Goal: Task Accomplishment & Management: Manage account settings

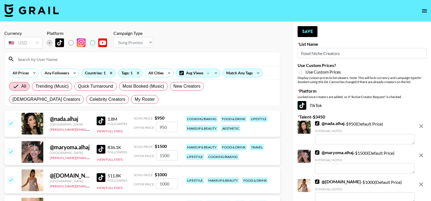
select select "Song"
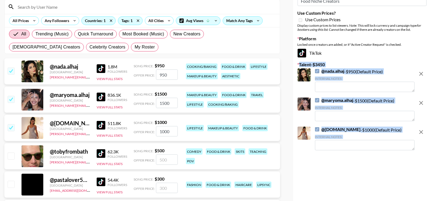
scroll to position [54, 0]
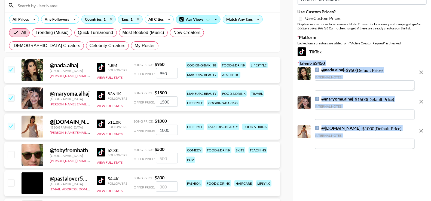
click at [208, 21] on icon at bounding box center [208, 19] width 5 height 5
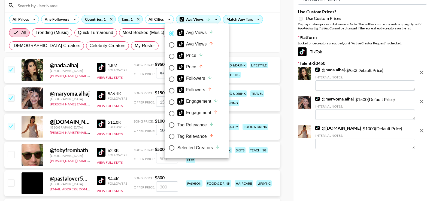
click at [201, 80] on div "Followers" at bounding box center [194, 78] width 35 height 7
click at [177, 80] on input "Followers" at bounding box center [171, 79] width 11 height 11
radio input "true"
radio input "false"
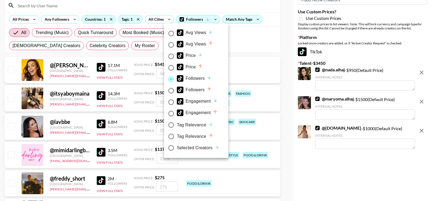
click at [136, 50] on div at bounding box center [218, 100] width 436 height 201
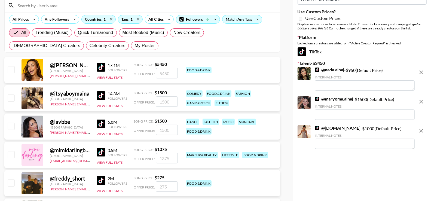
click at [100, 65] on img at bounding box center [101, 67] width 9 height 9
click at [98, 95] on img at bounding box center [101, 95] width 9 height 9
click at [100, 123] on img at bounding box center [101, 124] width 9 height 9
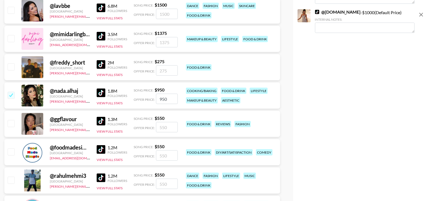
scroll to position [176, 0]
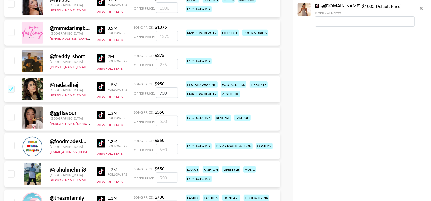
click at [102, 57] on img at bounding box center [101, 58] width 9 height 9
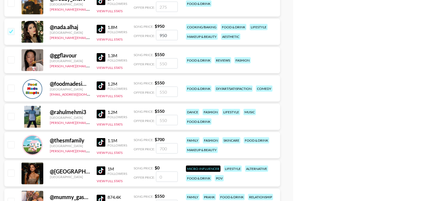
scroll to position [242, 0]
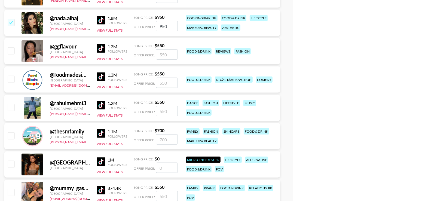
click at [103, 49] on img at bounding box center [101, 48] width 9 height 9
click at [102, 75] on img at bounding box center [101, 76] width 9 height 9
click at [101, 108] on img at bounding box center [101, 105] width 9 height 9
click at [13, 51] on input "checkbox" at bounding box center [11, 50] width 7 height 7
checkbox input "true"
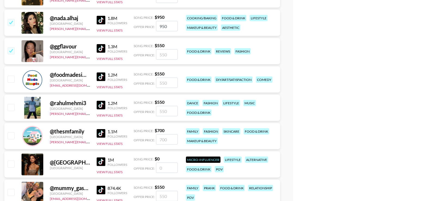
type input "550"
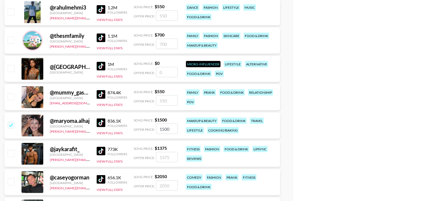
scroll to position [347, 0]
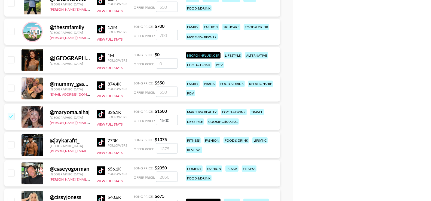
click at [73, 47] on div "@ amberrosebad United Kingdom 1M Followers View Full Stats Song Price: $ 0 Offe…" at bounding box center [142, 60] width 276 height 26
click at [101, 55] on img at bounding box center [101, 57] width 9 height 9
click at [103, 88] on img at bounding box center [101, 85] width 9 height 9
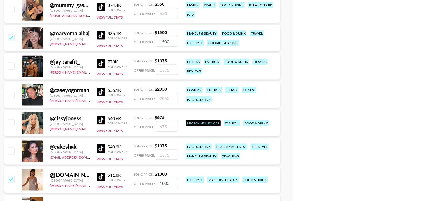
scroll to position [434, 0]
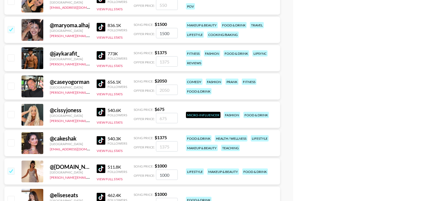
click at [102, 49] on div "773K Followers View Full Stats" at bounding box center [112, 58] width 31 height 19
click at [101, 54] on img at bounding box center [101, 55] width 9 height 9
click at [99, 83] on img at bounding box center [101, 84] width 9 height 9
click at [102, 109] on img at bounding box center [101, 112] width 9 height 9
click at [101, 139] on img at bounding box center [101, 140] width 9 height 9
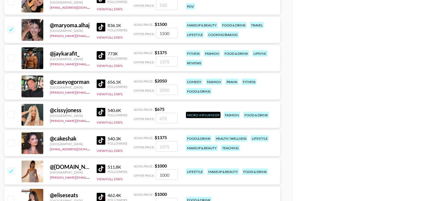
click at [13, 111] on input "checkbox" at bounding box center [11, 114] width 7 height 7
checkbox input "true"
type input "675"
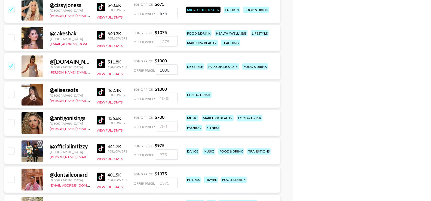
scroll to position [544, 0]
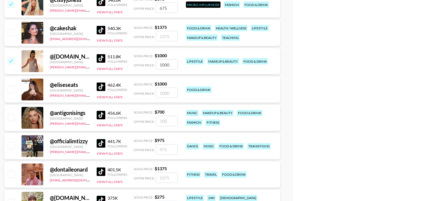
click at [101, 28] on img at bounding box center [101, 30] width 9 height 9
click at [11, 34] on input "checkbox" at bounding box center [11, 32] width 7 height 7
checkbox input "true"
type input "1375"
click at [101, 88] on img at bounding box center [101, 87] width 9 height 9
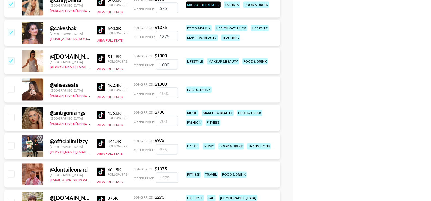
click at [101, 115] on img at bounding box center [101, 115] width 9 height 9
click at [100, 142] on img at bounding box center [101, 143] width 9 height 9
click at [103, 174] on img at bounding box center [101, 172] width 9 height 9
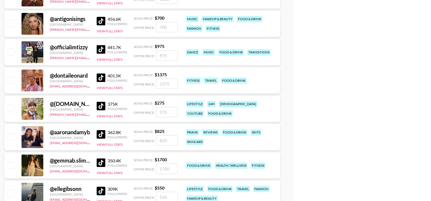
scroll to position [656, 0]
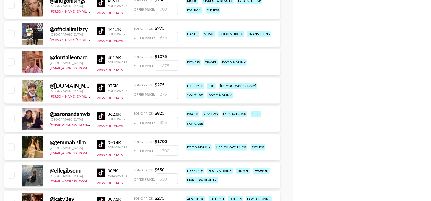
click at [100, 83] on img at bounding box center [101, 87] width 9 height 9
click at [100, 115] on img at bounding box center [101, 116] width 9 height 9
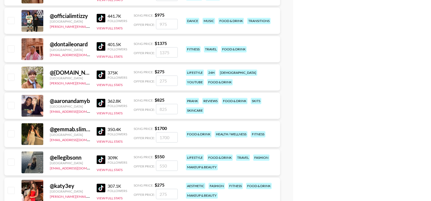
scroll to position [672, 0]
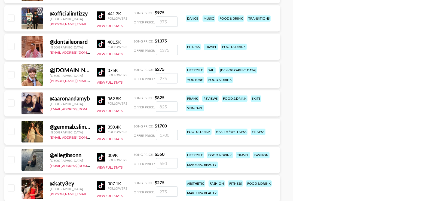
click at [101, 73] on img at bounding box center [101, 72] width 9 height 9
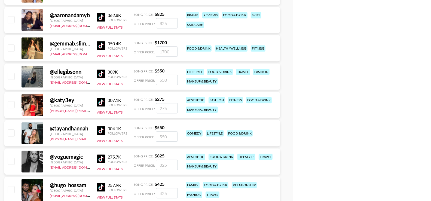
scroll to position [757, 0]
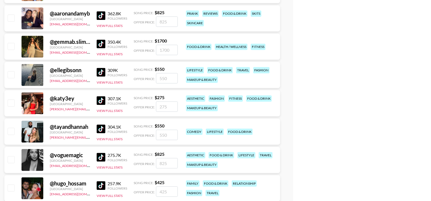
click at [102, 42] on img at bounding box center [101, 43] width 9 height 9
click at [101, 71] on img at bounding box center [101, 72] width 9 height 9
click at [101, 98] on img at bounding box center [101, 100] width 9 height 9
click at [98, 128] on img at bounding box center [101, 128] width 9 height 9
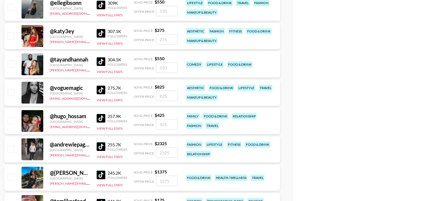
scroll to position [834, 0]
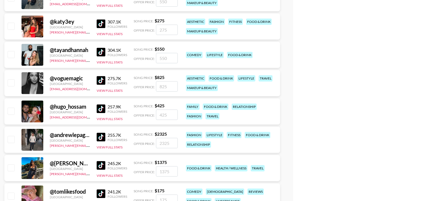
click at [99, 77] on img at bounding box center [101, 80] width 9 height 9
click at [99, 105] on img at bounding box center [101, 108] width 9 height 9
click at [102, 134] on img at bounding box center [101, 137] width 9 height 9
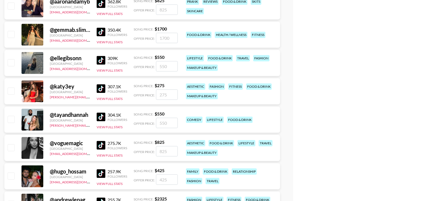
scroll to position [741, 0]
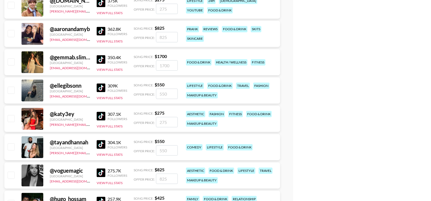
click at [11, 59] on input "checkbox" at bounding box center [11, 61] width 7 height 7
checkbox input "true"
type input "1700"
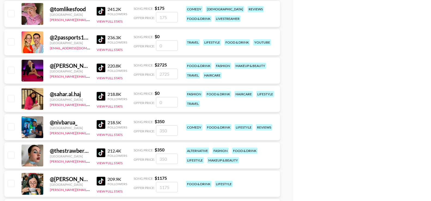
scroll to position [1018, 0]
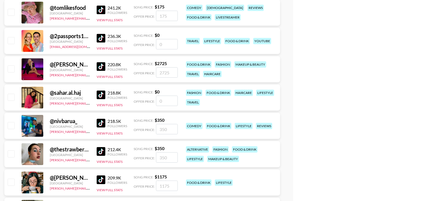
click at [98, 9] on img at bounding box center [101, 9] width 9 height 9
click at [100, 36] on img at bounding box center [101, 38] width 9 height 9
click at [101, 65] on img at bounding box center [101, 66] width 9 height 9
click at [98, 97] on img at bounding box center [101, 94] width 9 height 9
click at [106, 127] on div "218.5K Followers" at bounding box center [112, 123] width 31 height 10
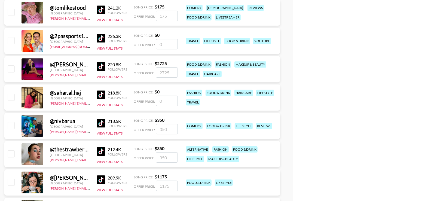
click at [101, 123] on img at bounding box center [101, 123] width 9 height 9
click at [11, 12] on input "checkbox" at bounding box center [11, 12] width 7 height 7
checkbox input "true"
type input "175"
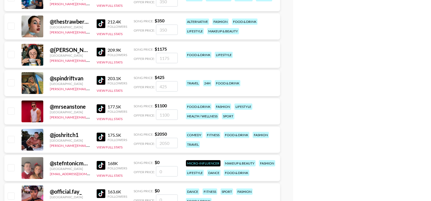
scroll to position [1145, 0]
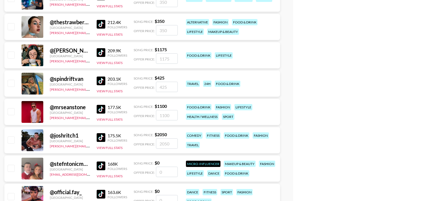
click at [102, 25] on img at bounding box center [101, 24] width 9 height 9
click at [102, 51] on img at bounding box center [101, 52] width 9 height 9
click at [102, 83] on img at bounding box center [101, 81] width 9 height 9
click at [102, 109] on img at bounding box center [101, 109] width 9 height 9
click at [101, 135] on img at bounding box center [101, 137] width 9 height 9
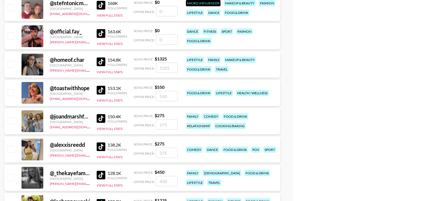
scroll to position [1342, 0]
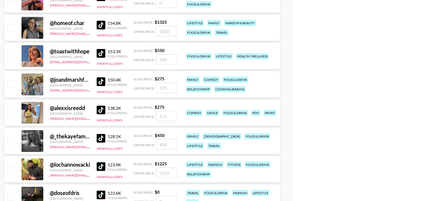
click at [102, 54] on img at bounding box center [101, 53] width 9 height 9
click at [101, 82] on img at bounding box center [101, 81] width 9 height 9
click at [100, 110] on img at bounding box center [101, 110] width 9 height 9
click at [101, 135] on img at bounding box center [101, 138] width 9 height 9
click at [100, 165] on img at bounding box center [101, 166] width 9 height 9
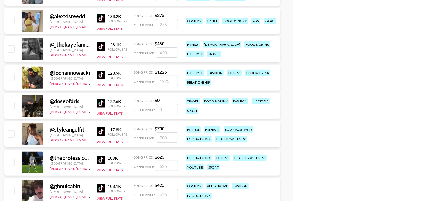
scroll to position [1495, 0]
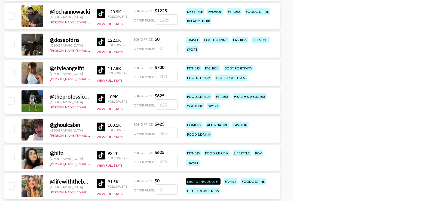
click at [101, 41] on img at bounding box center [101, 42] width 9 height 9
click at [99, 69] on img at bounding box center [101, 70] width 9 height 9
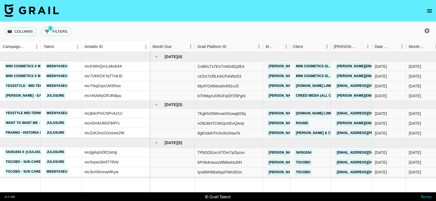
click at [426, 11] on icon "open drawer" at bounding box center [429, 11] width 7 height 7
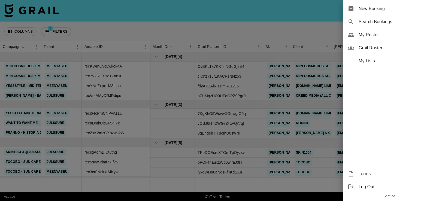
click at [365, 60] on span "My Lists" at bounding box center [394, 61] width 73 height 7
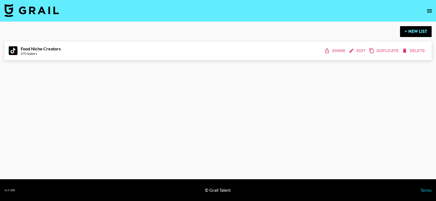
click at [355, 51] on button "Edit" at bounding box center [358, 51] width 20 height 10
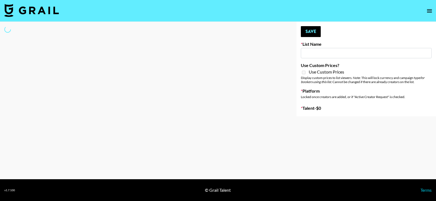
type input "Food Niche Creators"
select select "Song"
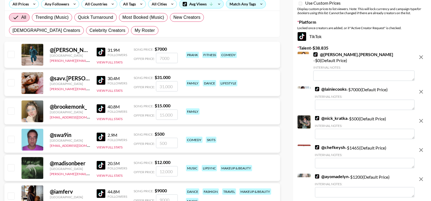
scroll to position [53, 0]
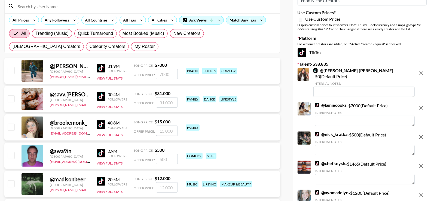
click at [109, 10] on input at bounding box center [145, 6] width 262 height 9
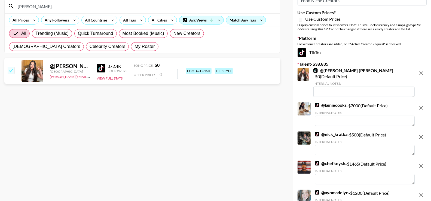
type input "[PERSON_NAME]."
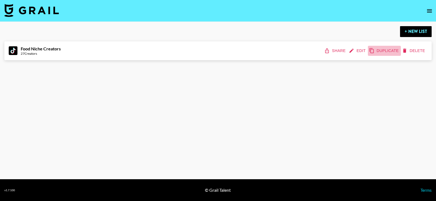
click at [380, 49] on button "Duplicate" at bounding box center [384, 51] width 33 height 10
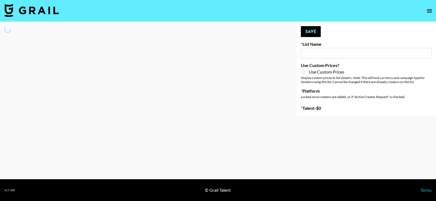
type input "Food Niche Creators (Copy)"
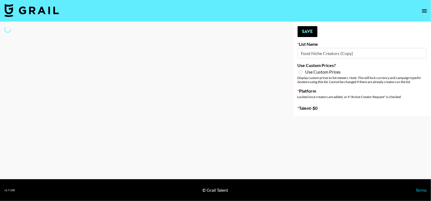
select select "Song"
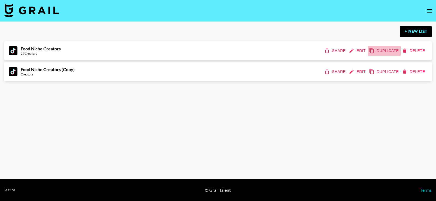
click at [383, 53] on button "Duplicate" at bounding box center [384, 51] width 33 height 10
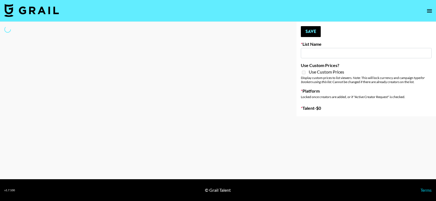
type input "Food Niche Creators (Copy)"
select select "Song"
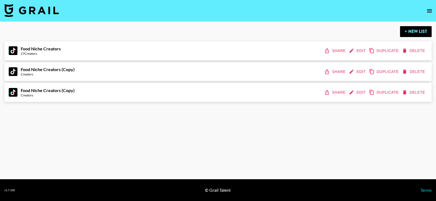
click at [417, 73] on button "Delete" at bounding box center [414, 72] width 26 height 10
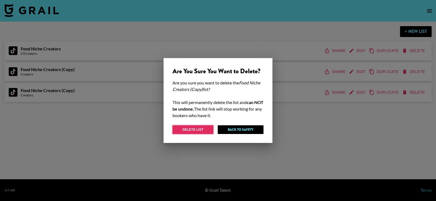
click at [210, 132] on button "Delete List" at bounding box center [192, 129] width 41 height 9
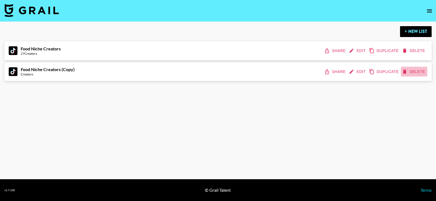
click at [412, 71] on button "Delete" at bounding box center [414, 72] width 26 height 10
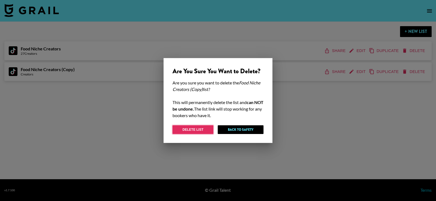
click at [202, 133] on button "Delete List" at bounding box center [192, 129] width 41 height 9
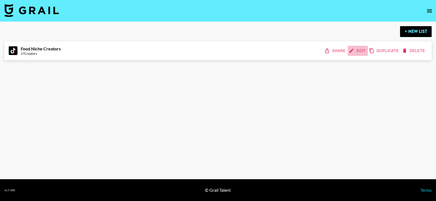
click at [360, 52] on button "Edit" at bounding box center [358, 51] width 20 height 10
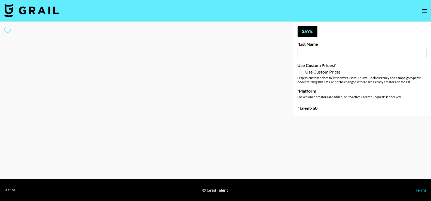
type input "Food Niche Creators"
select select "Song"
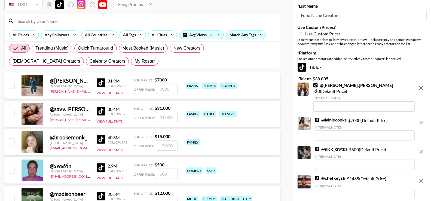
scroll to position [7, 0]
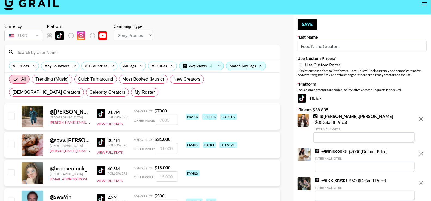
click at [114, 51] on input at bounding box center [145, 52] width 262 height 9
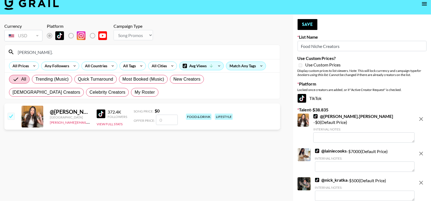
type input "[PERSON_NAME]."
click at [422, 118] on icon "remove" at bounding box center [421, 119] width 7 height 7
checkbox input "false"
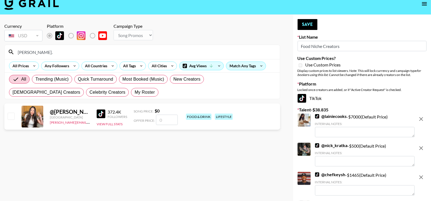
click at [183, 52] on input "[PERSON_NAME]." at bounding box center [145, 52] width 262 height 9
type input "[PERSON_NAME]"
click at [424, 118] on icon "remove" at bounding box center [421, 119] width 7 height 7
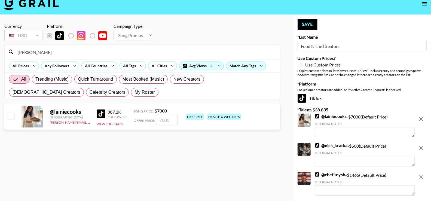
checkbox input "false"
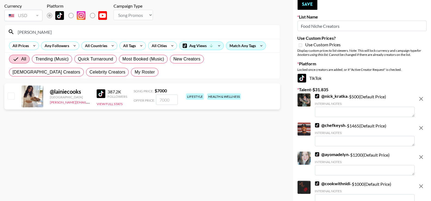
scroll to position [34, 0]
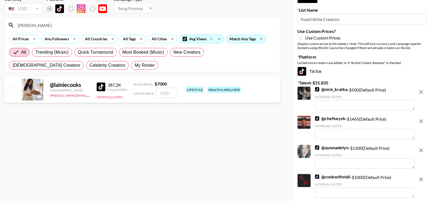
click at [103, 25] on input "[PERSON_NAME]" at bounding box center [145, 25] width 262 height 9
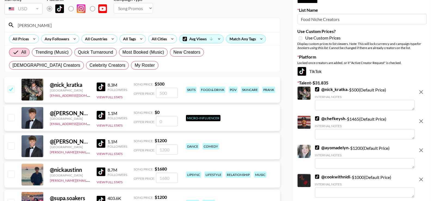
type input "[PERSON_NAME]"
click at [422, 91] on icon "remove" at bounding box center [421, 92] width 4 height 4
checkbox input "false"
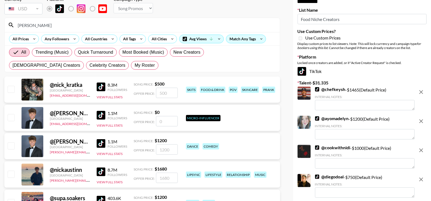
click at [158, 26] on input "[PERSON_NAME]" at bounding box center [145, 25] width 262 height 9
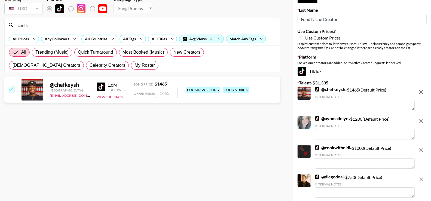
type input "chefk"
click at [420, 92] on icon "remove" at bounding box center [421, 92] width 7 height 7
checkbox input "false"
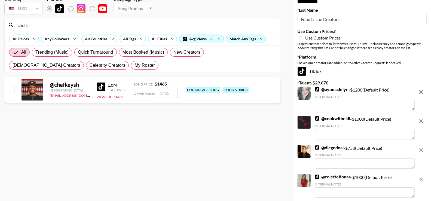
click at [136, 25] on input "chefk" at bounding box center [145, 25] width 262 height 9
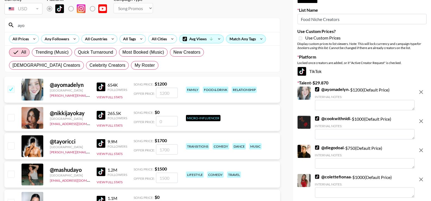
type input "ayo"
click at [421, 93] on icon "remove" at bounding box center [421, 92] width 7 height 7
checkbox input "false"
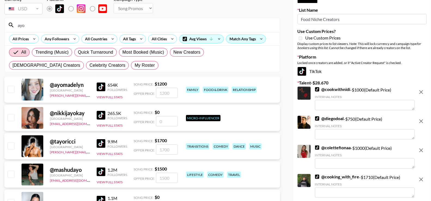
click at [183, 29] on input "ayo" at bounding box center [145, 25] width 262 height 9
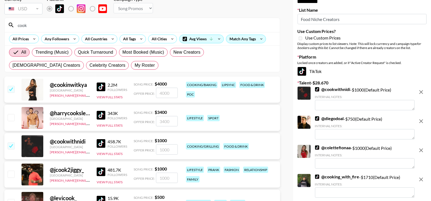
type input "cook"
click at [421, 90] on icon "remove" at bounding box center [421, 92] width 7 height 7
checkbox input "false"
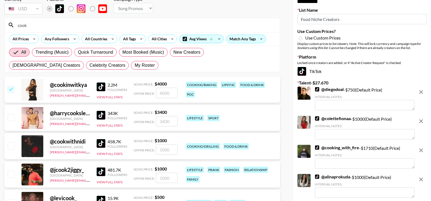
click at [186, 25] on input "cook" at bounding box center [145, 25] width 262 height 9
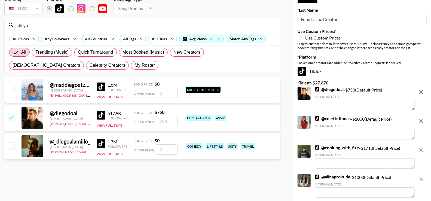
type input "diego"
click at [420, 90] on icon "remove" at bounding box center [421, 92] width 4 height 4
checkbox input "false"
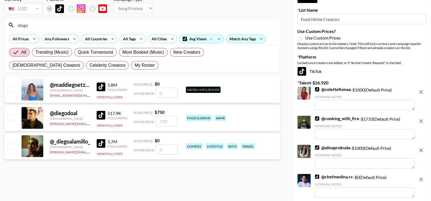
click at [126, 25] on input "diego" at bounding box center [145, 25] width 262 height 9
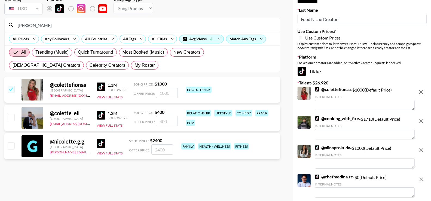
type input "[PERSON_NAME]"
click at [420, 88] on button "remove" at bounding box center [421, 92] width 11 height 11
checkbox input "false"
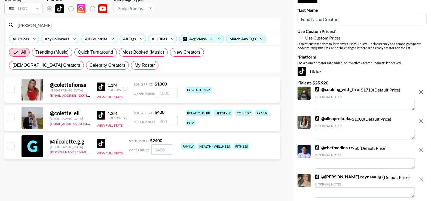
click at [156, 29] on div "[PERSON_NAME]" at bounding box center [142, 25] width 275 height 14
click at [152, 26] on input "[PERSON_NAME]" at bounding box center [145, 25] width 262 height 9
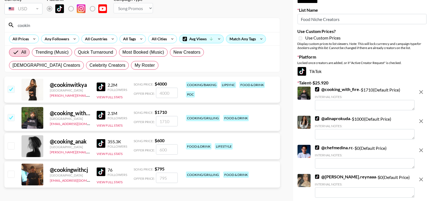
type input "cookin"
click at [10, 113] on div at bounding box center [11, 117] width 8 height 9
click at [10, 117] on input "checkbox" at bounding box center [11, 117] width 7 height 7
checkbox input "false"
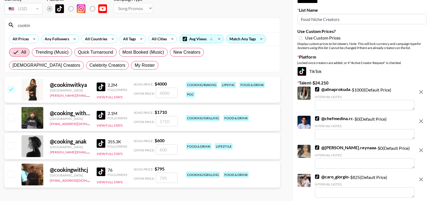
click at [10, 90] on input "checkbox" at bounding box center [11, 89] width 7 height 7
checkbox input "false"
click at [69, 25] on input "cookin" at bounding box center [145, 25] width 262 height 9
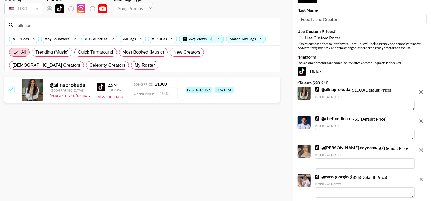
type input "alinapr"
click at [8, 87] on input "checkbox" at bounding box center [11, 89] width 7 height 7
checkbox input "false"
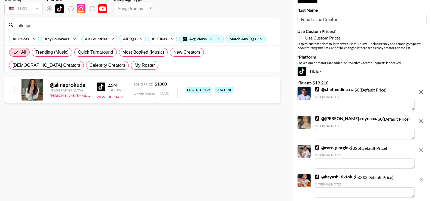
click at [41, 22] on input "alinapr" at bounding box center [145, 25] width 262 height 9
type input "chefmedin"
click at [9, 87] on input "checkbox" at bounding box center [11, 89] width 7 height 7
checkbox input "false"
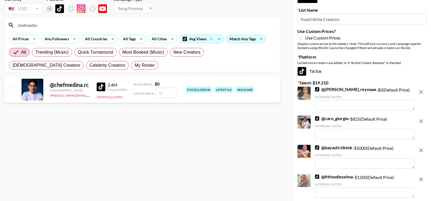
click at [43, 26] on input "chefmedin" at bounding box center [145, 25] width 262 height 9
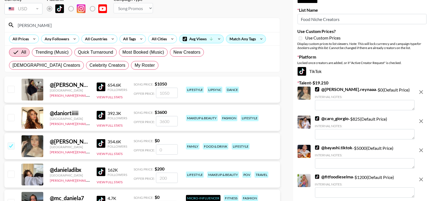
type input "[PERSON_NAME]"
click at [12, 145] on input "checkbox" at bounding box center [11, 145] width 7 height 7
checkbox input "false"
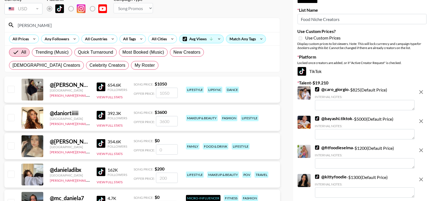
click at [107, 21] on input "[PERSON_NAME]" at bounding box center [145, 25] width 262 height 9
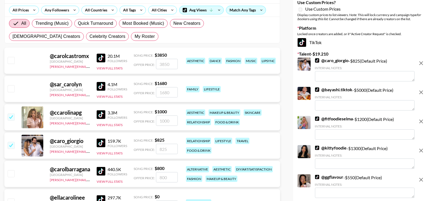
scroll to position [66, 0]
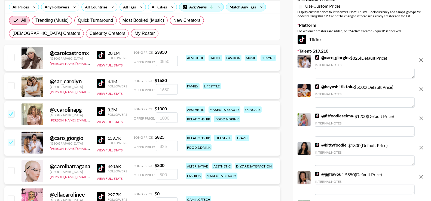
type input "caro"
click at [14, 140] on input "checkbox" at bounding box center [11, 142] width 7 height 7
checkbox input "false"
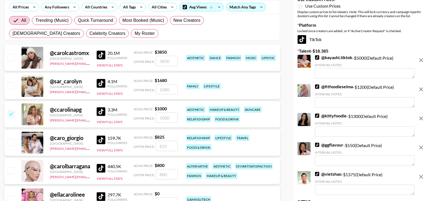
click at [14, 113] on input "checkbox" at bounding box center [11, 114] width 7 height 7
checkbox input "false"
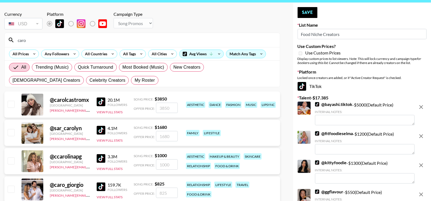
scroll to position [0, 0]
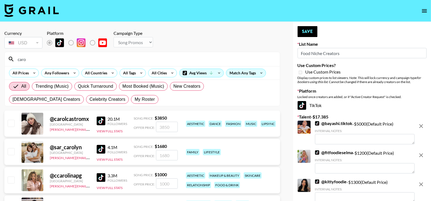
click at [127, 60] on input "caro" at bounding box center [145, 59] width 262 height 9
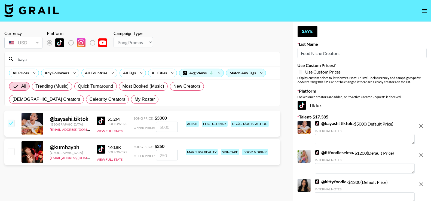
type input "baya"
click at [8, 122] on input "checkbox" at bounding box center [11, 123] width 7 height 7
checkbox input "false"
click at [77, 64] on div "baya" at bounding box center [142, 59] width 275 height 14
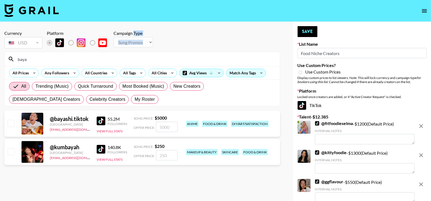
click at [77, 64] on div "baya" at bounding box center [142, 59] width 275 height 14
click at [72, 59] on input "baya" at bounding box center [145, 59] width 262 height 9
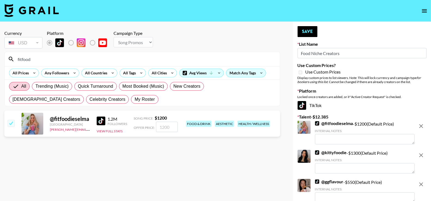
type input "fitfood"
click at [10, 123] on input "checkbox" at bounding box center [11, 123] width 7 height 7
checkbox input "false"
click at [57, 61] on input "fitfood" at bounding box center [145, 59] width 262 height 9
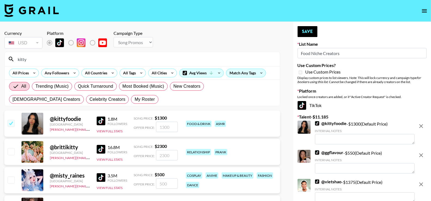
type input "kitty"
click at [7, 121] on div at bounding box center [11, 123] width 8 height 9
click at [10, 122] on input "checkbox" at bounding box center [11, 123] width 7 height 7
checkbox input "false"
click at [53, 61] on input "kitty" at bounding box center [145, 59] width 262 height 9
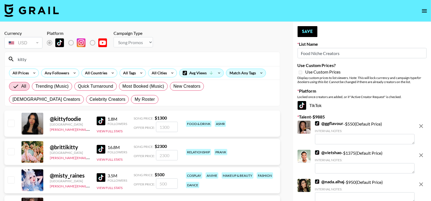
click at [53, 61] on input "kitty" at bounding box center [145, 59] width 262 height 9
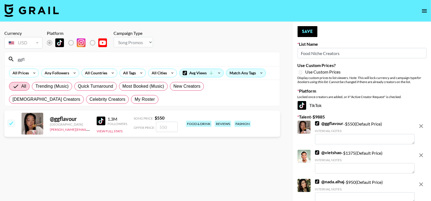
click at [145, 63] on div "ggfl" at bounding box center [142, 59] width 275 height 14
click at [140, 56] on input "ggfl" at bounding box center [145, 59] width 262 height 9
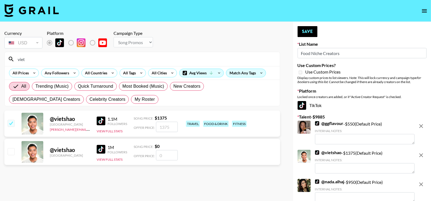
type input "viet"
click at [13, 123] on input "checkbox" at bounding box center [11, 123] width 7 height 7
checkbox input "false"
click at [88, 60] on input "viet" at bounding box center [145, 59] width 262 height 9
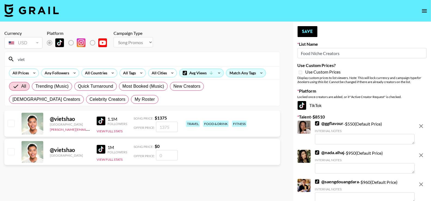
click at [88, 60] on input "viet" at bounding box center [145, 59] width 262 height 9
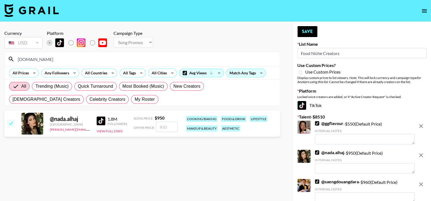
click at [176, 60] on input "[DOMAIN_NAME]" at bounding box center [145, 59] width 262 height 9
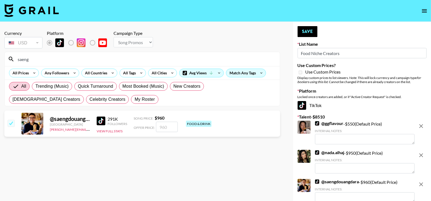
type input "saeng"
click at [13, 122] on input "checkbox" at bounding box center [11, 123] width 7 height 7
checkbox input "false"
click at [107, 60] on input "saeng" at bounding box center [145, 59] width 262 height 9
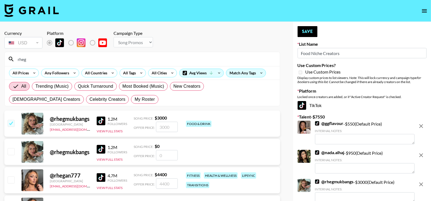
type input "rheg"
click at [10, 123] on input "checkbox" at bounding box center [11, 123] width 7 height 7
checkbox input "false"
click at [60, 55] on input "rheg" at bounding box center [145, 59] width 262 height 9
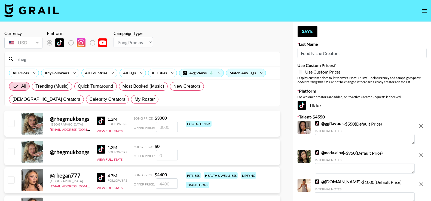
click at [60, 55] on input "rheg" at bounding box center [145, 59] width 262 height 9
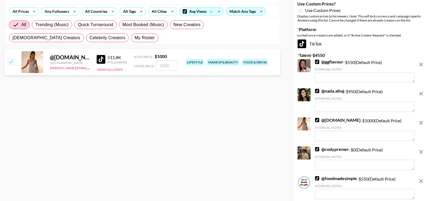
scroll to position [49, 0]
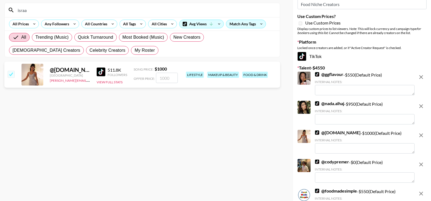
click at [126, 13] on input "israa" at bounding box center [145, 10] width 262 height 9
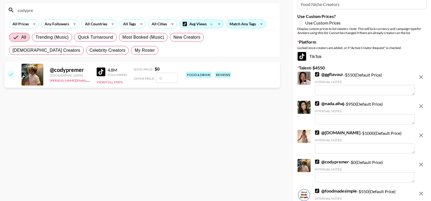
type input "codypre"
click at [12, 75] on input "checkbox" at bounding box center [11, 74] width 7 height 7
checkbox input "false"
click at [106, 14] on input "codypre" at bounding box center [145, 10] width 262 height 9
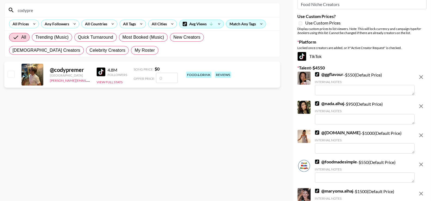
click at [106, 14] on input "codypre" at bounding box center [145, 10] width 262 height 9
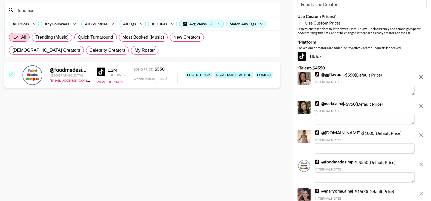
type input "foodmad"
click at [12, 73] on input "checkbox" at bounding box center [11, 74] width 7 height 7
checkbox input "false"
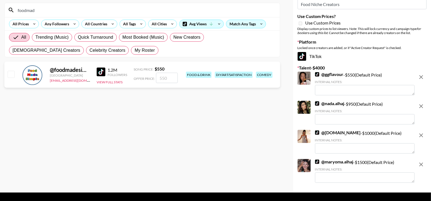
click at [72, 10] on input "foodmad" at bounding box center [145, 10] width 262 height 9
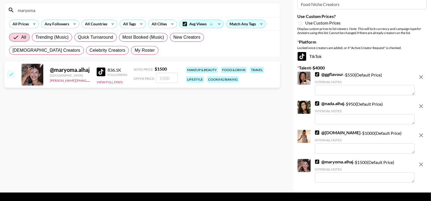
type input "maryoma"
click at [77, 113] on section "Currency USD USD ​ Platform Campaign Type Choose Type... Song Promos Brand Prom…" at bounding box center [142, 55] width 276 height 157
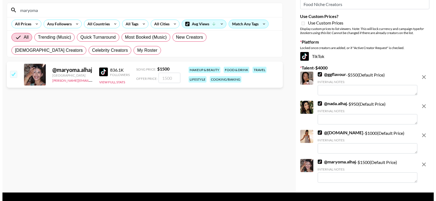
scroll to position [22, 0]
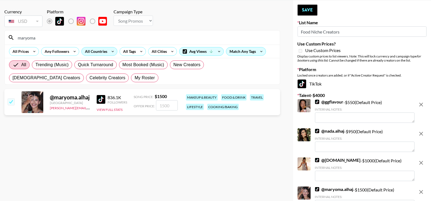
click at [102, 51] on div "All Countries" at bounding box center [95, 51] width 27 height 8
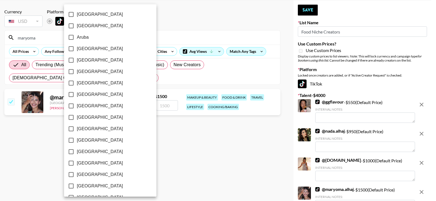
scroll to position [434, 0]
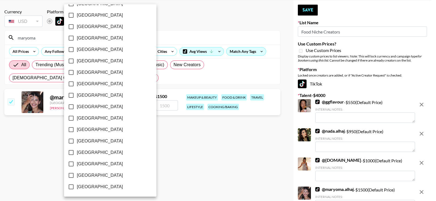
click at [93, 163] on span "[GEOGRAPHIC_DATA]" at bounding box center [100, 164] width 46 height 7
click at [77, 163] on input "[GEOGRAPHIC_DATA]" at bounding box center [70, 163] width 11 height 11
checkbox input "true"
click at [163, 72] on div at bounding box center [218, 100] width 436 height 201
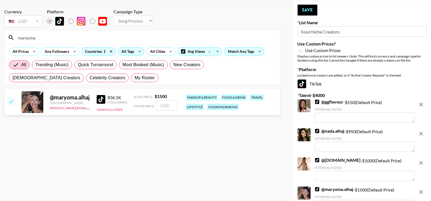
click at [137, 50] on icon at bounding box center [139, 51] width 9 height 8
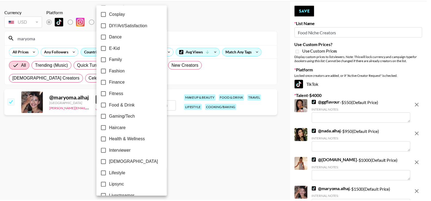
scroll to position [116, 0]
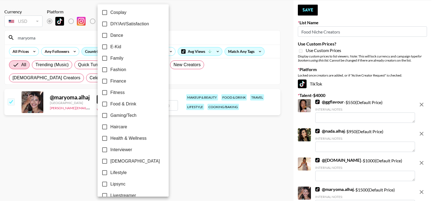
click at [131, 103] on span "Food & Drink" at bounding box center [123, 104] width 26 height 7
click at [110, 103] on input "Food & Drink" at bounding box center [104, 103] width 11 height 11
checkbox input "true"
click at [190, 142] on div at bounding box center [218, 100] width 436 height 201
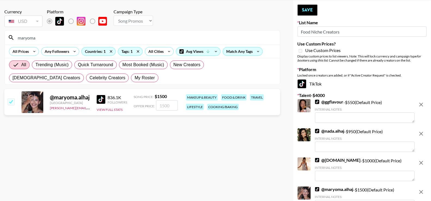
click at [29, 39] on input "maryoma" at bounding box center [145, 37] width 262 height 9
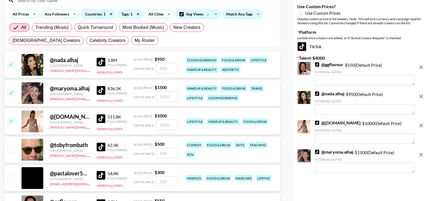
scroll to position [0, 0]
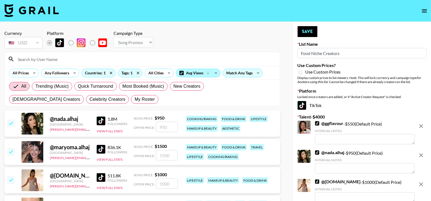
click at [193, 75] on div "Avg Views" at bounding box center [198, 73] width 44 height 8
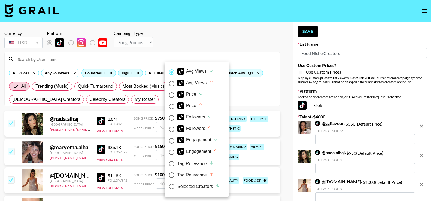
click at [204, 138] on div "Engagement" at bounding box center [197, 140] width 41 height 7
click at [177, 138] on input "Engagement" at bounding box center [171, 140] width 11 height 11
radio input "true"
radio input "false"
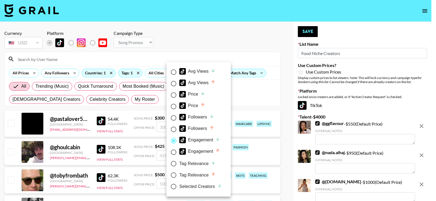
click at [129, 102] on div at bounding box center [218, 100] width 436 height 201
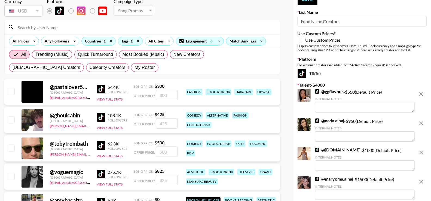
scroll to position [29, 0]
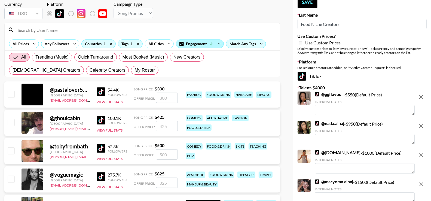
click at [185, 43] on div "Engagement" at bounding box center [199, 44] width 47 height 8
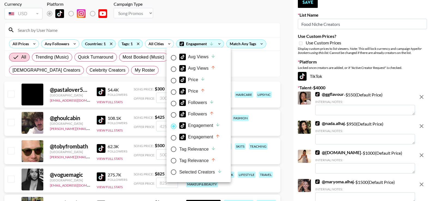
click at [208, 104] on div "Followers" at bounding box center [196, 102] width 35 height 7
click at [179, 104] on input "Followers" at bounding box center [173, 103] width 11 height 11
radio input "true"
radio input "false"
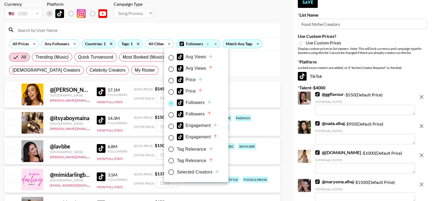
click at [265, 77] on div at bounding box center [218, 100] width 436 height 201
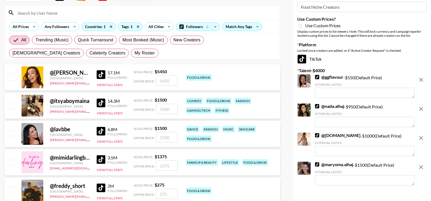
scroll to position [47, 0]
click at [250, 26] on div "Match Any Tags" at bounding box center [242, 26] width 39 height 8
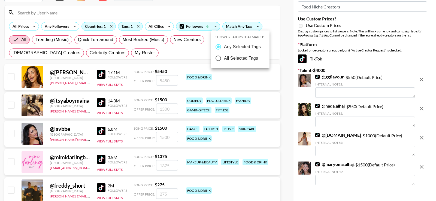
click at [240, 59] on span "All Selected Tags" at bounding box center [241, 58] width 34 height 7
click at [224, 59] on input "All Selected Tags" at bounding box center [217, 58] width 11 height 11
radio input "true"
radio input "false"
click at [178, 53] on div at bounding box center [218, 100] width 436 height 201
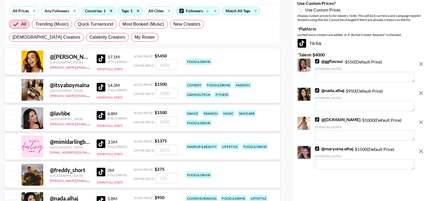
scroll to position [69, 0]
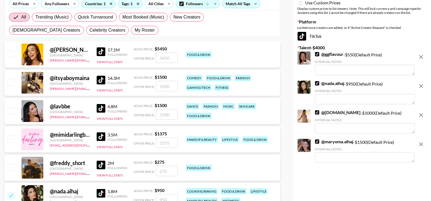
click at [99, 51] on img at bounding box center [101, 51] width 9 height 9
click at [100, 78] on img at bounding box center [101, 80] width 9 height 9
click at [99, 106] on img at bounding box center [101, 108] width 9 height 9
click at [99, 136] on img at bounding box center [101, 136] width 9 height 9
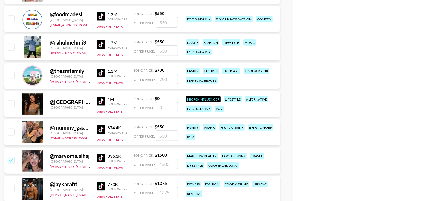
scroll to position [303, 0]
click at [101, 18] on img at bounding box center [101, 16] width 9 height 9
click at [101, 42] on img at bounding box center [101, 45] width 9 height 9
click at [101, 70] on img at bounding box center [101, 73] width 9 height 9
click at [98, 102] on img at bounding box center [101, 101] width 9 height 9
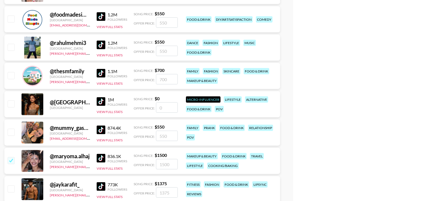
click at [101, 129] on img at bounding box center [101, 130] width 9 height 9
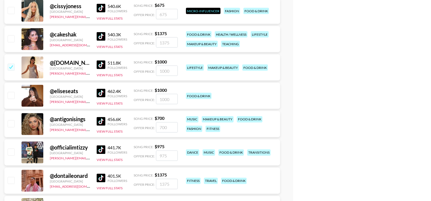
scroll to position [537, 0]
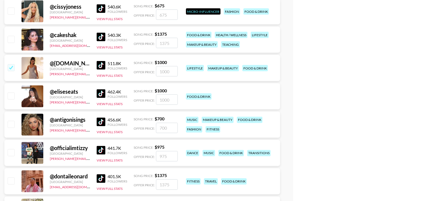
click at [99, 91] on img at bounding box center [101, 93] width 9 height 9
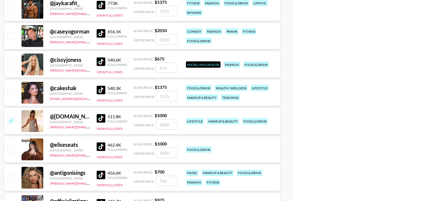
scroll to position [477, 0]
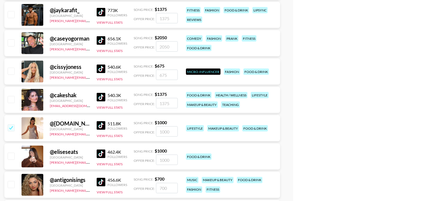
click at [99, 98] on img at bounding box center [101, 97] width 9 height 9
click at [101, 68] on img at bounding box center [101, 69] width 9 height 9
click at [10, 71] on input "checkbox" at bounding box center [11, 71] width 7 height 7
checkbox input "true"
type input "675"
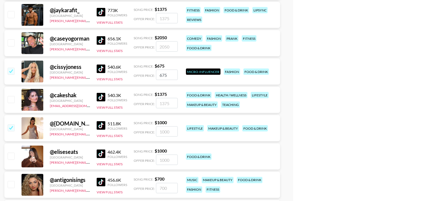
click at [10, 99] on input "checkbox" at bounding box center [11, 99] width 7 height 7
checkbox input "true"
type input "1375"
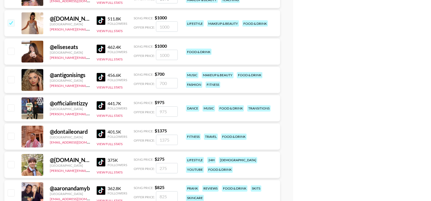
scroll to position [591, 0]
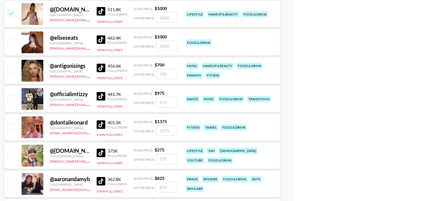
click at [102, 40] on img at bounding box center [101, 39] width 9 height 9
click at [102, 69] on img at bounding box center [101, 68] width 9 height 9
click at [101, 94] on img at bounding box center [101, 96] width 9 height 9
click at [101, 124] on img at bounding box center [101, 124] width 9 height 9
click at [100, 153] on img at bounding box center [101, 153] width 9 height 9
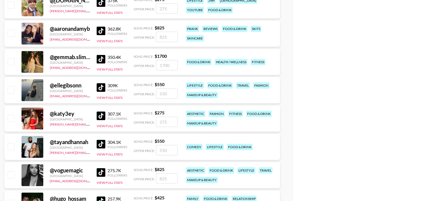
scroll to position [756, 0]
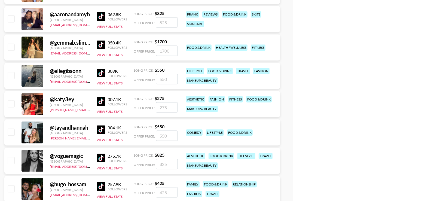
click at [102, 16] on img at bounding box center [101, 16] width 9 height 9
click at [100, 42] on img at bounding box center [101, 44] width 9 height 9
click at [99, 74] on img at bounding box center [101, 73] width 9 height 9
click at [99, 98] on img at bounding box center [101, 101] width 9 height 9
click at [103, 127] on img at bounding box center [101, 129] width 9 height 9
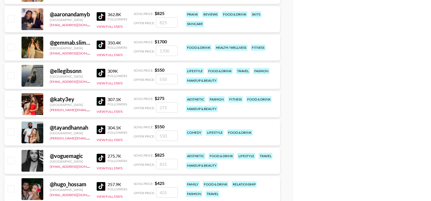
click at [103, 161] on img at bounding box center [101, 158] width 9 height 9
click at [102, 186] on img at bounding box center [101, 186] width 9 height 9
click at [7, 44] on div at bounding box center [11, 47] width 8 height 9
click at [10, 44] on input "checkbox" at bounding box center [11, 47] width 7 height 7
checkbox input "true"
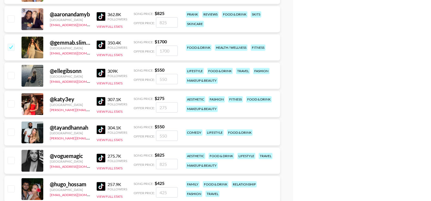
type input "1700"
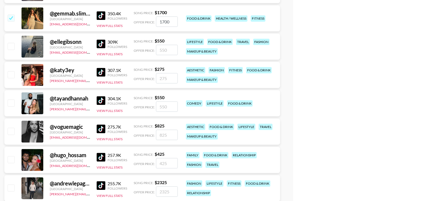
scroll to position [786, 0]
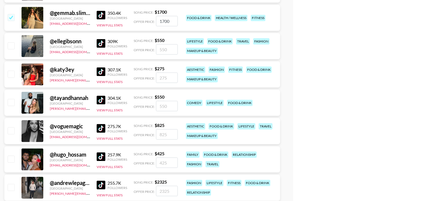
click at [103, 43] on img at bounding box center [101, 43] width 9 height 9
click at [101, 72] on img at bounding box center [101, 71] width 9 height 9
click at [103, 100] on img at bounding box center [101, 100] width 9 height 9
click at [100, 129] on img at bounding box center [101, 128] width 9 height 9
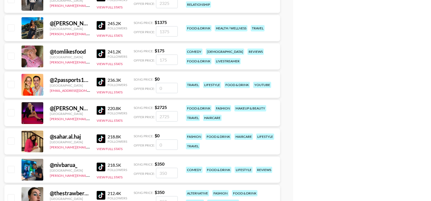
scroll to position [973, 0]
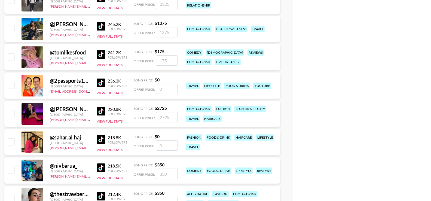
click at [10, 56] on input "checkbox" at bounding box center [11, 56] width 7 height 7
checkbox input "true"
type input "175"
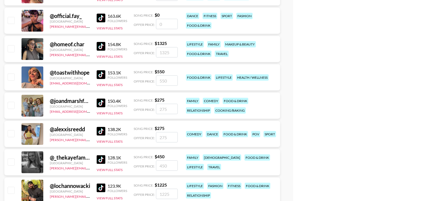
scroll to position [1326, 0]
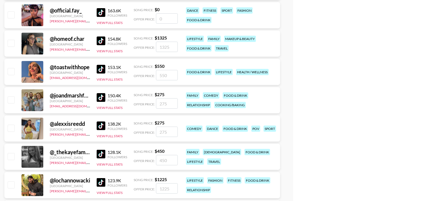
click at [98, 42] on img at bounding box center [101, 40] width 9 height 9
click at [100, 68] on img at bounding box center [101, 69] width 9 height 9
click at [101, 98] on img at bounding box center [101, 97] width 9 height 9
click at [101, 126] on img at bounding box center [101, 125] width 9 height 9
click at [8, 74] on input "checkbox" at bounding box center [11, 71] width 7 height 7
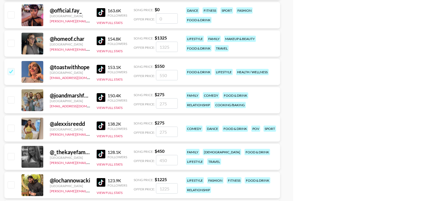
checkbox input "true"
type input "550"
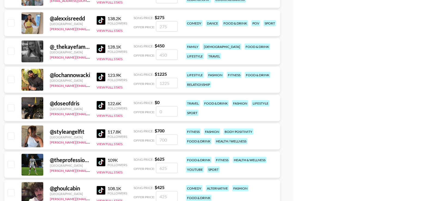
scroll to position [1431, 0]
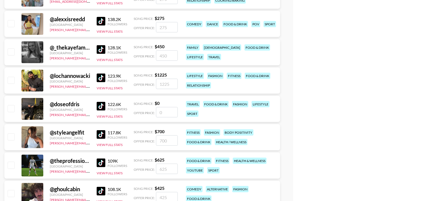
click at [99, 20] on img at bounding box center [101, 21] width 9 height 9
click at [100, 50] on img at bounding box center [101, 49] width 9 height 9
click at [99, 76] on img at bounding box center [101, 78] width 9 height 9
click at [103, 102] on img at bounding box center [101, 106] width 9 height 9
click at [103, 136] on img at bounding box center [101, 134] width 9 height 9
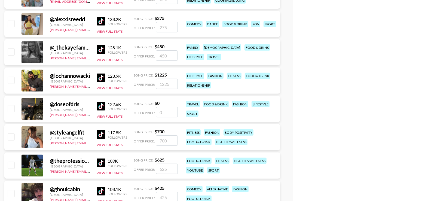
click at [101, 163] on img at bounding box center [101, 163] width 9 height 9
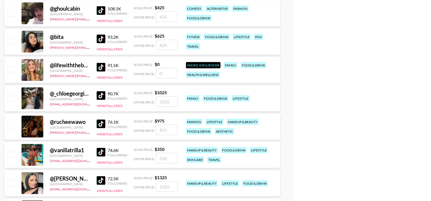
scroll to position [1612, 0]
click at [102, 36] on img at bounding box center [101, 38] width 9 height 9
click at [101, 66] on img at bounding box center [101, 67] width 9 height 9
click at [100, 98] on img at bounding box center [101, 95] width 9 height 9
click at [101, 127] on img at bounding box center [101, 123] width 9 height 9
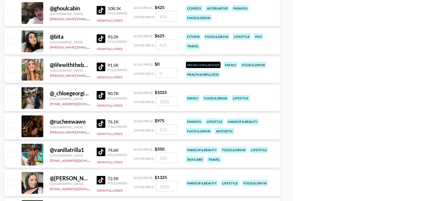
click at [101, 149] on img at bounding box center [101, 152] width 9 height 9
click at [101, 178] on img at bounding box center [101, 180] width 9 height 9
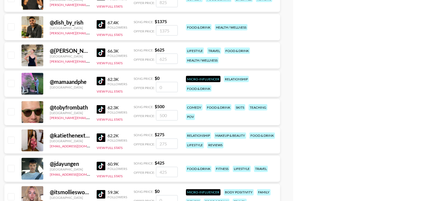
scroll to position [1816, 0]
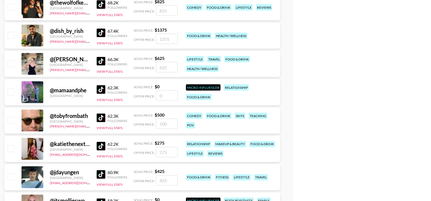
click at [102, 30] on img at bounding box center [101, 33] width 9 height 9
click at [101, 61] on img at bounding box center [101, 61] width 9 height 9
click at [100, 87] on img at bounding box center [101, 89] width 9 height 9
click at [100, 115] on img at bounding box center [101, 118] width 9 height 9
click at [99, 147] on img at bounding box center [101, 146] width 9 height 9
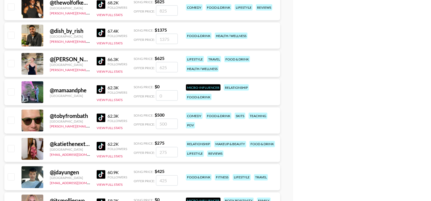
click at [11, 32] on input "checkbox" at bounding box center [11, 35] width 7 height 7
checkbox input "true"
type input "1375"
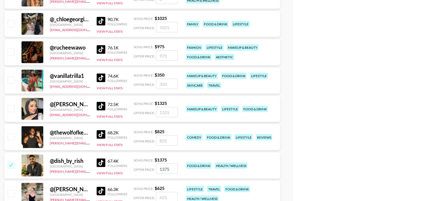
scroll to position [1684, 0]
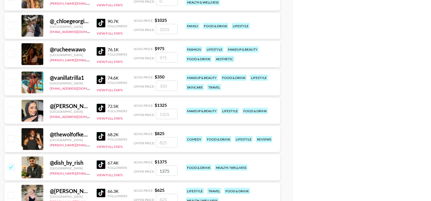
click at [101, 137] on img at bounding box center [101, 136] width 9 height 9
click at [100, 105] on img at bounding box center [101, 108] width 9 height 9
click at [100, 78] on img at bounding box center [101, 79] width 9 height 9
click at [101, 49] on img at bounding box center [101, 51] width 9 height 9
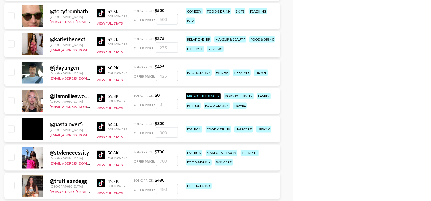
scroll to position [1922, 0]
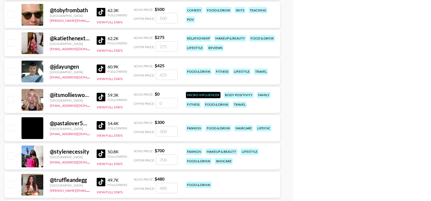
click at [103, 40] on img at bounding box center [101, 40] width 9 height 9
click at [103, 65] on img at bounding box center [101, 69] width 9 height 9
click at [101, 98] on img at bounding box center [101, 97] width 9 height 9
click at [102, 121] on div "54.4K Followers" at bounding box center [112, 126] width 31 height 10
click at [102, 123] on img at bounding box center [101, 125] width 9 height 9
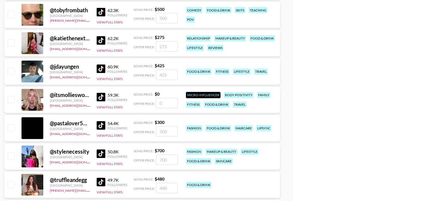
click at [100, 155] on img at bounding box center [101, 154] width 9 height 9
click at [100, 181] on img at bounding box center [101, 182] width 9 height 9
click at [10, 183] on input "checkbox" at bounding box center [11, 184] width 7 height 7
checkbox input "true"
type input "480"
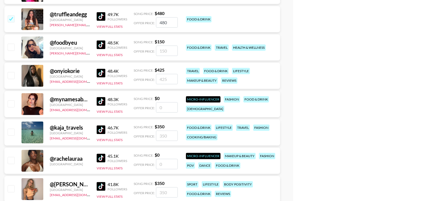
scroll to position [2078, 0]
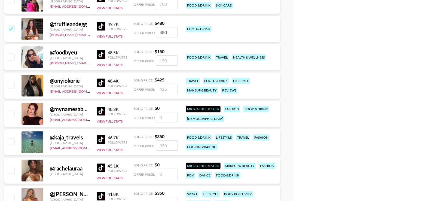
click at [101, 54] on img at bounding box center [101, 54] width 9 height 9
click at [100, 80] on img at bounding box center [101, 82] width 9 height 9
click at [100, 111] on img at bounding box center [101, 111] width 9 height 9
click at [101, 142] on img at bounding box center [101, 139] width 9 height 9
click at [99, 165] on img at bounding box center [101, 167] width 9 height 9
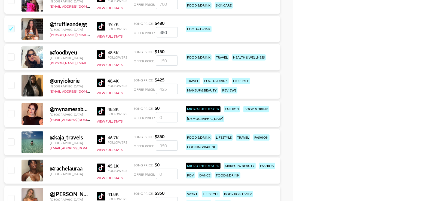
click at [9, 57] on input "checkbox" at bounding box center [11, 56] width 7 height 7
checkbox input "true"
type input "150"
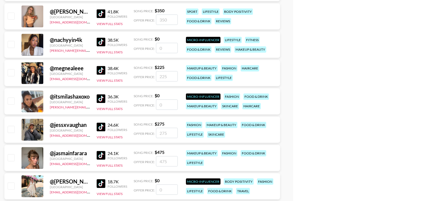
scroll to position [2261, 0]
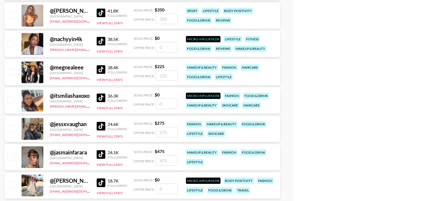
click at [102, 10] on img at bounding box center [101, 12] width 9 height 9
click at [101, 41] on img at bounding box center [101, 41] width 9 height 9
click at [102, 124] on img at bounding box center [101, 126] width 9 height 9
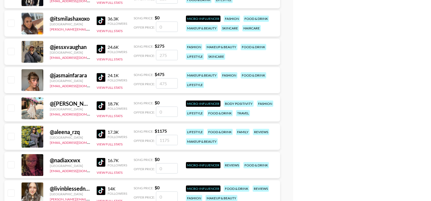
scroll to position [2348, 0]
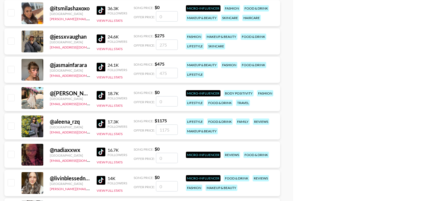
click at [101, 90] on div "18.7K Followers View Full Stats" at bounding box center [112, 98] width 31 height 19
click at [98, 125] on img at bounding box center [101, 123] width 9 height 9
click at [101, 153] on img at bounding box center [101, 152] width 9 height 9
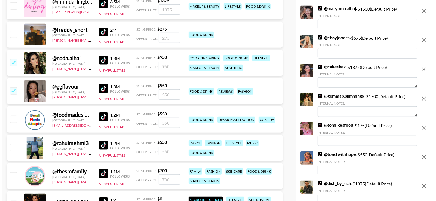
scroll to position [0, 0]
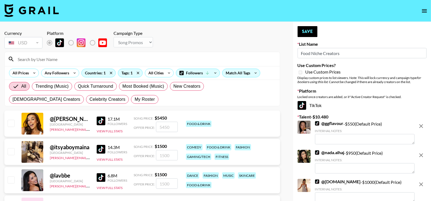
click at [320, 54] on input "Food Niche Creators" at bounding box center [362, 53] width 129 height 10
click at [311, 30] on button "Save" at bounding box center [308, 31] width 20 height 11
type input "Food Niche Creators"
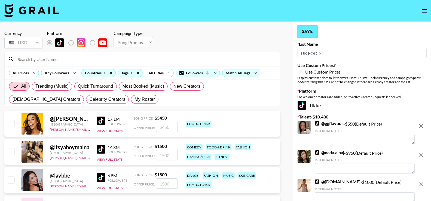
checkbox input "false"
type input "UK FOOD"
checkbox input "true"
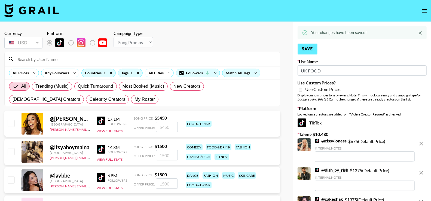
click at [311, 30] on div "Your changes have been saved!" at bounding box center [339, 33] width 56 height 10
click at [426, 14] on button "open drawer" at bounding box center [424, 10] width 11 height 11
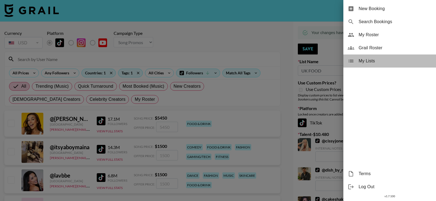
click at [403, 58] on span "My Lists" at bounding box center [394, 61] width 73 height 7
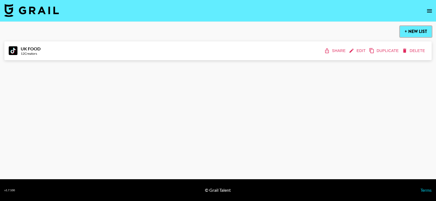
click at [410, 31] on button "+ New List" at bounding box center [416, 31] width 32 height 11
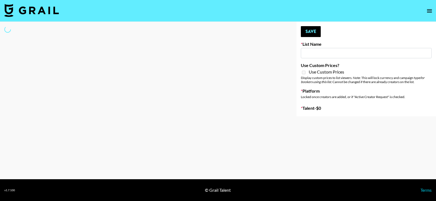
type input "New List"
select select "Song"
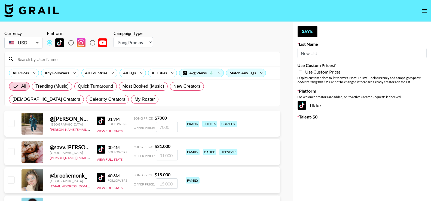
click at [74, 43] on input "radio" at bounding box center [70, 42] width 11 height 11
radio input "true"
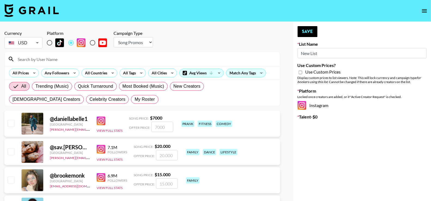
click at [141, 40] on select "Choose Type... Song Promos Brand Promos" at bounding box center [133, 42] width 39 height 10
select select "Brand"
click at [114, 37] on select "Choose Type... Song Promos Brand Promos" at bounding box center [133, 42] width 39 height 10
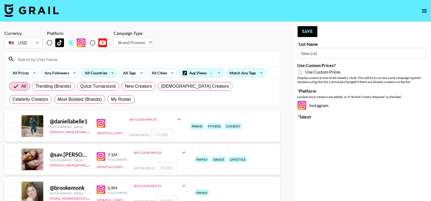
click at [99, 73] on div "All Countries" at bounding box center [95, 73] width 27 height 8
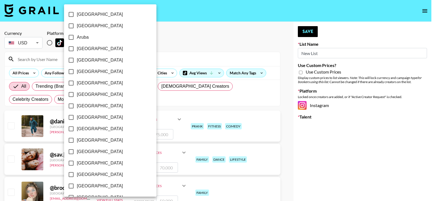
scroll to position [434, 0]
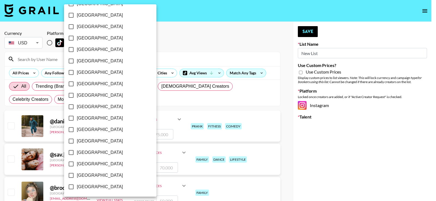
click at [95, 166] on span "[GEOGRAPHIC_DATA]" at bounding box center [100, 164] width 46 height 7
click at [77, 166] on input "[GEOGRAPHIC_DATA]" at bounding box center [70, 163] width 11 height 11
checkbox input "true"
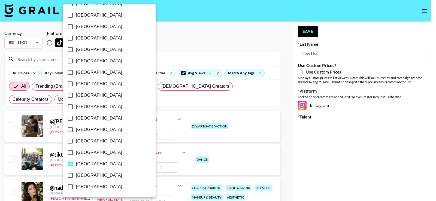
click at [200, 53] on div at bounding box center [218, 100] width 436 height 201
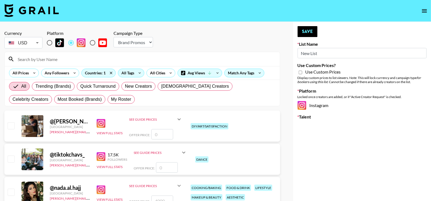
click at [132, 72] on div "All Tags" at bounding box center [126, 73] width 17 height 8
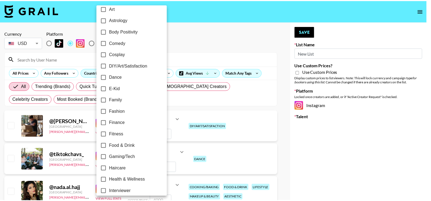
scroll to position [84, 0]
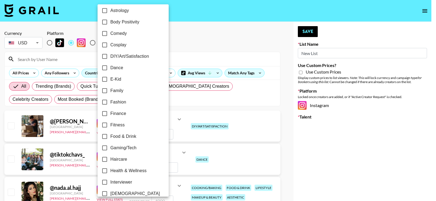
click at [123, 135] on span "Food & Drink" at bounding box center [123, 136] width 26 height 7
click at [110, 135] on input "Food & Drink" at bounding box center [104, 136] width 11 height 11
checkbox input "true"
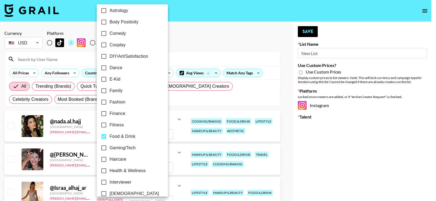
click at [220, 45] on div at bounding box center [218, 100] width 436 height 201
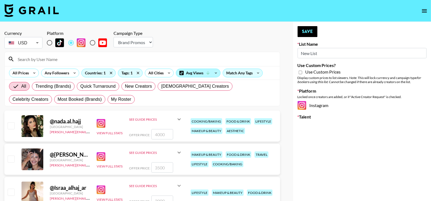
click at [200, 71] on div "Avg Views" at bounding box center [198, 73] width 44 height 8
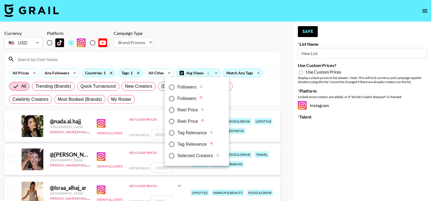
click at [199, 86] on icon at bounding box center [201, 86] width 5 height 5
click at [177, 86] on input "Followers" at bounding box center [171, 86] width 11 height 11
radio input "true"
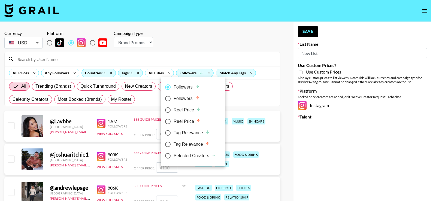
click at [219, 46] on div at bounding box center [218, 100] width 436 height 201
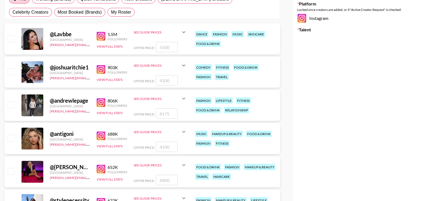
scroll to position [86, 0]
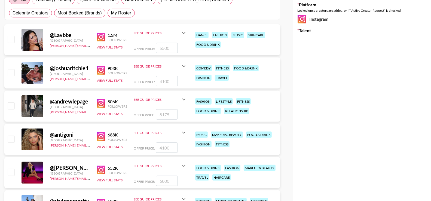
click at [100, 35] on img at bounding box center [101, 37] width 9 height 9
click at [101, 71] on img at bounding box center [101, 70] width 9 height 9
click at [99, 100] on img at bounding box center [101, 103] width 9 height 9
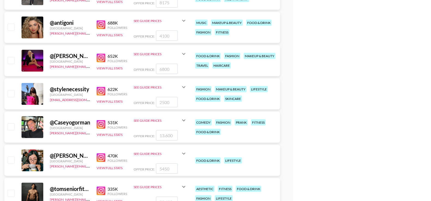
scroll to position [200, 0]
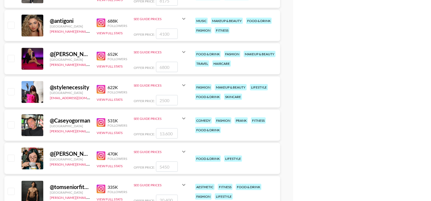
click at [102, 56] on img at bounding box center [101, 56] width 9 height 9
click at [102, 89] on img at bounding box center [101, 89] width 9 height 9
click at [101, 120] on img at bounding box center [101, 122] width 9 height 9
click at [101, 155] on img at bounding box center [101, 155] width 9 height 9
click at [100, 189] on img at bounding box center [101, 189] width 9 height 9
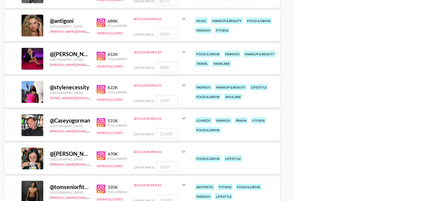
click at [8, 161] on input "checkbox" at bounding box center [11, 158] width 7 height 7
checkbox input "true"
type input "5450"
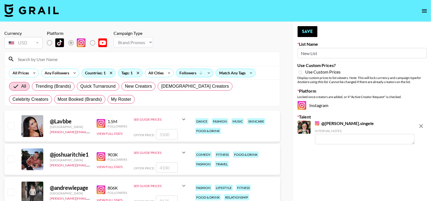
click at [88, 60] on input at bounding box center [145, 59] width 262 height 9
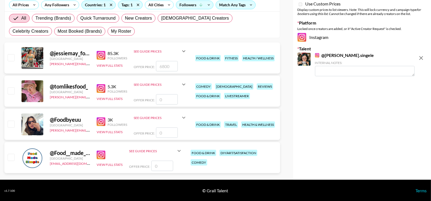
scroll to position [63, 0]
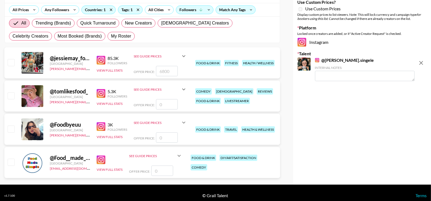
type input "food"
click at [103, 58] on img at bounding box center [101, 60] width 9 height 9
click at [10, 63] on input "checkbox" at bounding box center [11, 62] width 7 height 7
checkbox input "true"
type input "6800"
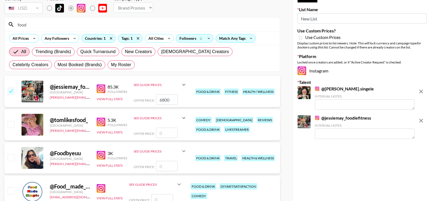
scroll to position [6, 0]
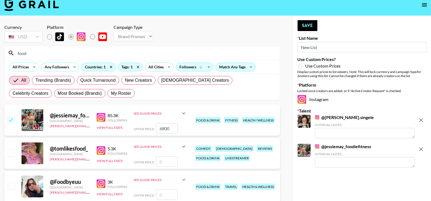
click at [22, 50] on input "food" at bounding box center [145, 53] width 262 height 9
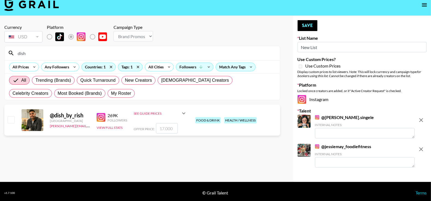
type input "dish"
click at [56, 114] on div "@ dish_by_rish" at bounding box center [70, 115] width 40 height 7
click at [103, 118] on img at bounding box center [101, 117] width 9 height 9
click at [7, 117] on div at bounding box center [11, 119] width 8 height 9
click at [10, 119] on input "checkbox" at bounding box center [11, 119] width 7 height 7
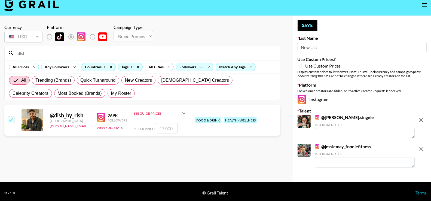
checkbox input "true"
type input "17000"
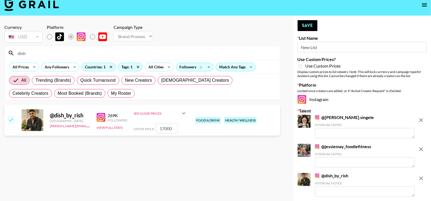
click at [32, 51] on input "dish" at bounding box center [145, 53] width 262 height 9
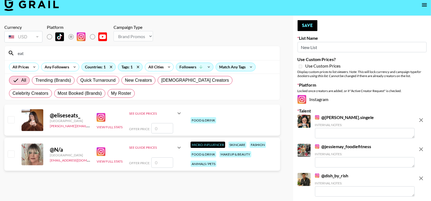
click at [35, 51] on input "eat" at bounding box center [145, 53] width 262 height 9
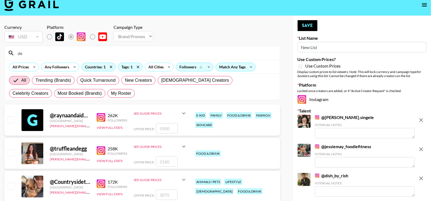
type input "d"
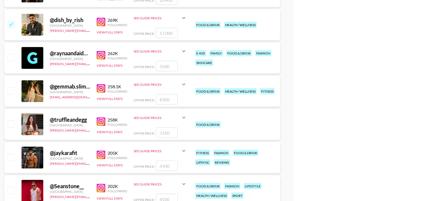
scroll to position [416, 0]
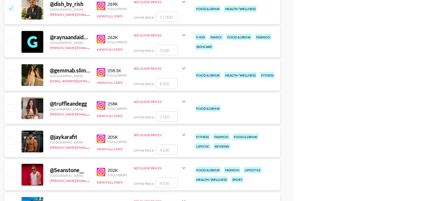
click at [101, 71] on img at bounding box center [101, 72] width 9 height 9
click at [99, 106] on img at bounding box center [101, 105] width 9 height 9
click at [11, 75] on input "checkbox" at bounding box center [11, 74] width 7 height 7
checkbox input "true"
type input "8300"
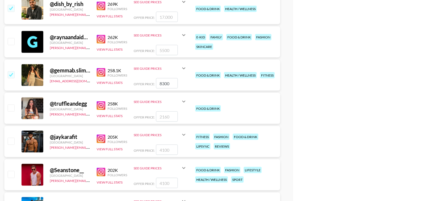
click at [11, 106] on input "checkbox" at bounding box center [11, 108] width 7 height 7
checkbox input "true"
type input "2160"
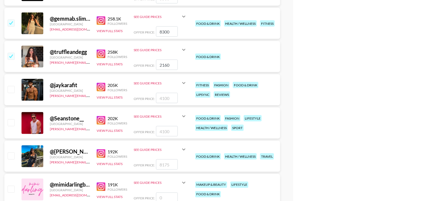
scroll to position [520, 0]
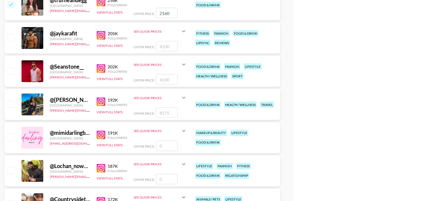
click at [101, 34] on img at bounding box center [101, 35] width 9 height 9
click at [99, 67] on img at bounding box center [101, 68] width 9 height 9
click at [100, 101] on img at bounding box center [101, 102] width 9 height 9
click at [100, 133] on img at bounding box center [101, 135] width 9 height 9
drag, startPoint x: 10, startPoint y: 103, endPoint x: 15, endPoint y: 101, distance: 5.7
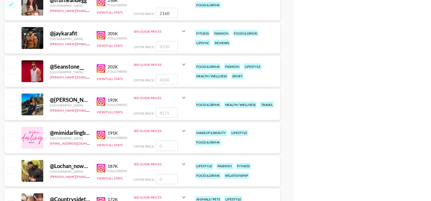
click at [10, 103] on input "checkbox" at bounding box center [11, 104] width 7 height 7
checkbox input "true"
type input "8175"
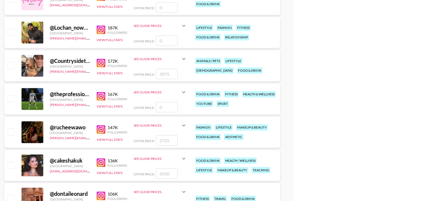
scroll to position [660, 0]
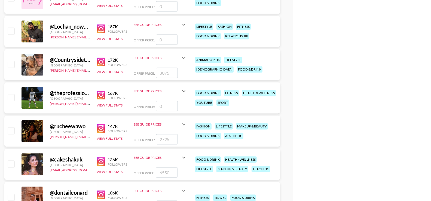
click at [101, 29] on img at bounding box center [101, 28] width 9 height 9
click at [100, 60] on img at bounding box center [101, 61] width 9 height 9
click at [100, 92] on img at bounding box center [101, 95] width 9 height 9
click at [100, 129] on img at bounding box center [101, 128] width 9 height 9
click at [99, 162] on img at bounding box center [101, 161] width 9 height 9
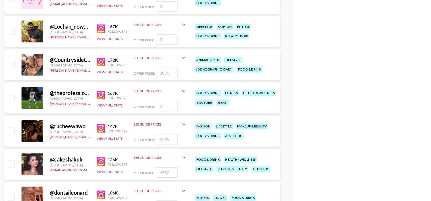
click at [8, 162] on input "checkbox" at bounding box center [11, 163] width 7 height 7
checkbox input "true"
type input "6550"
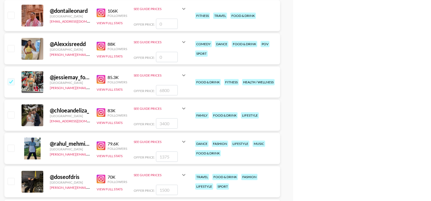
scroll to position [836, 0]
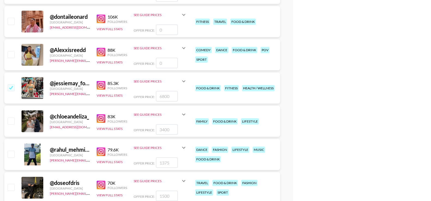
click at [100, 16] on img at bounding box center [101, 18] width 9 height 9
click at [100, 51] on img at bounding box center [101, 52] width 9 height 9
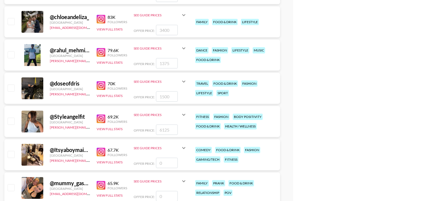
scroll to position [944, 0]
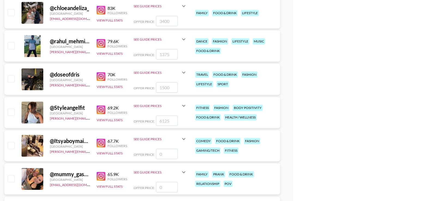
click at [102, 9] on img at bounding box center [101, 10] width 9 height 9
click at [102, 42] on img at bounding box center [101, 43] width 9 height 9
click at [101, 75] on img at bounding box center [101, 76] width 9 height 9
click at [105, 110] on img at bounding box center [101, 109] width 9 height 9
click at [99, 142] on img at bounding box center [101, 143] width 9 height 9
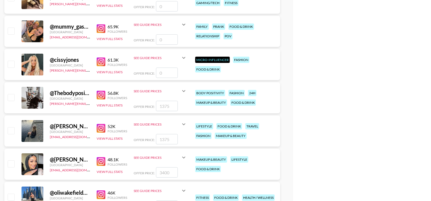
scroll to position [1116, 0]
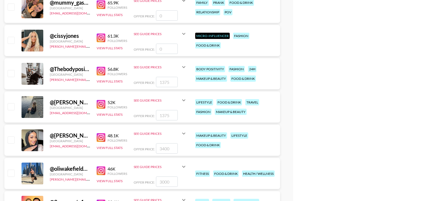
click at [100, 37] on img at bounding box center [101, 38] width 9 height 9
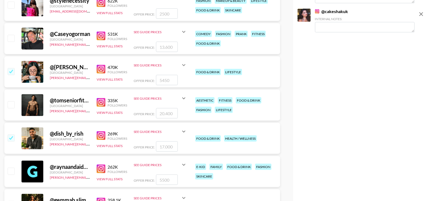
scroll to position [0, 0]
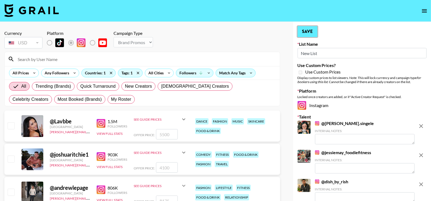
click at [308, 35] on button "Save" at bounding box center [308, 31] width 20 height 11
